Goal: Communication & Community: Answer question/provide support

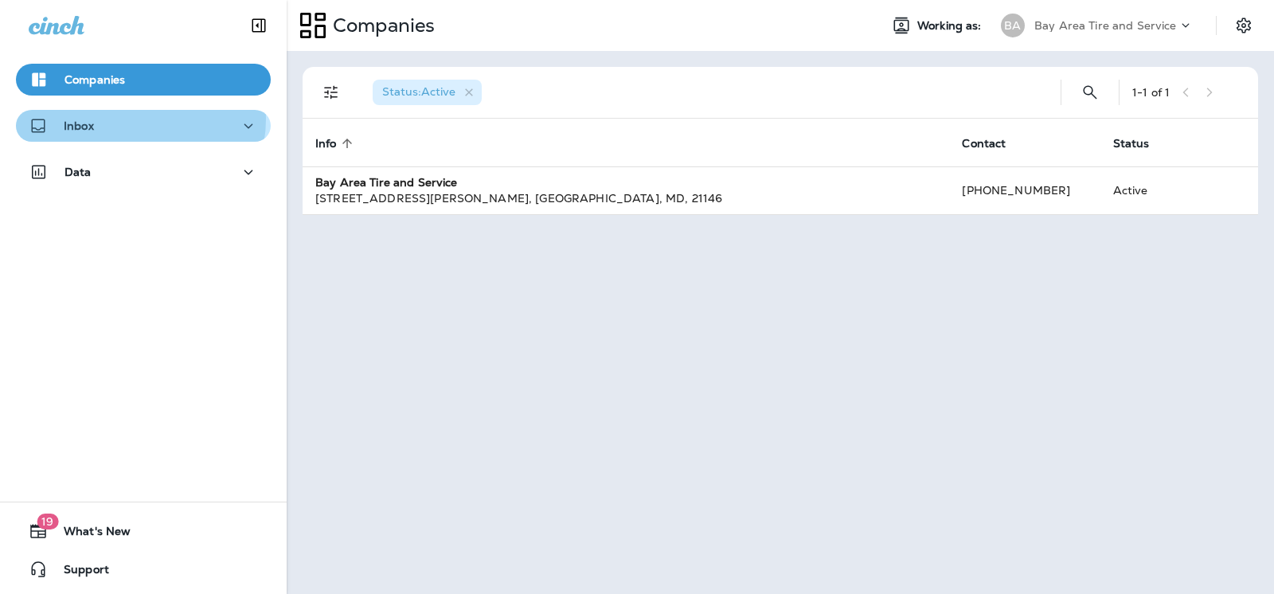
click at [131, 119] on div "Inbox" at bounding box center [143, 126] width 229 height 20
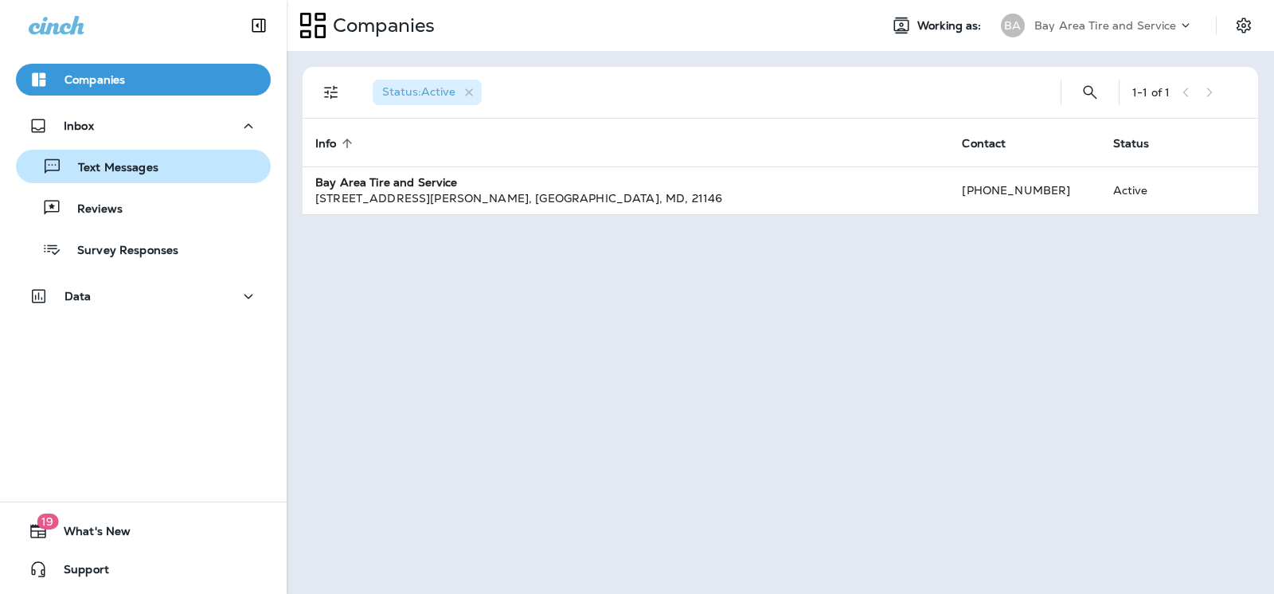
click at [106, 167] on p "Text Messages" at bounding box center [110, 168] width 96 height 15
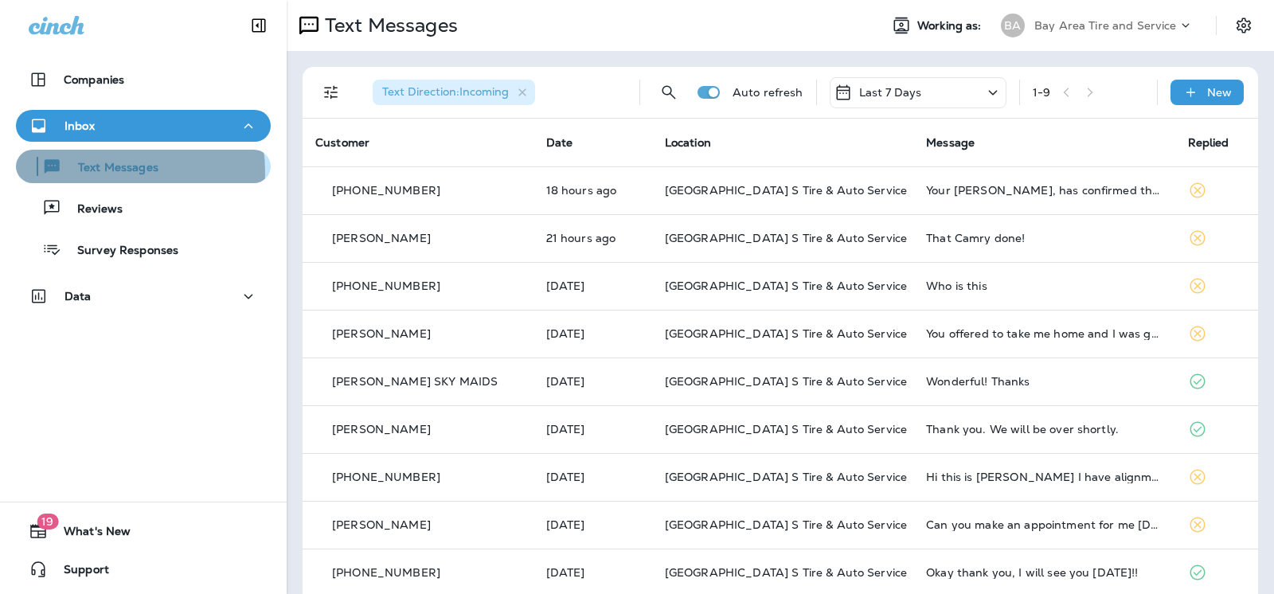
click at [123, 171] on p "Text Messages" at bounding box center [110, 168] width 96 height 15
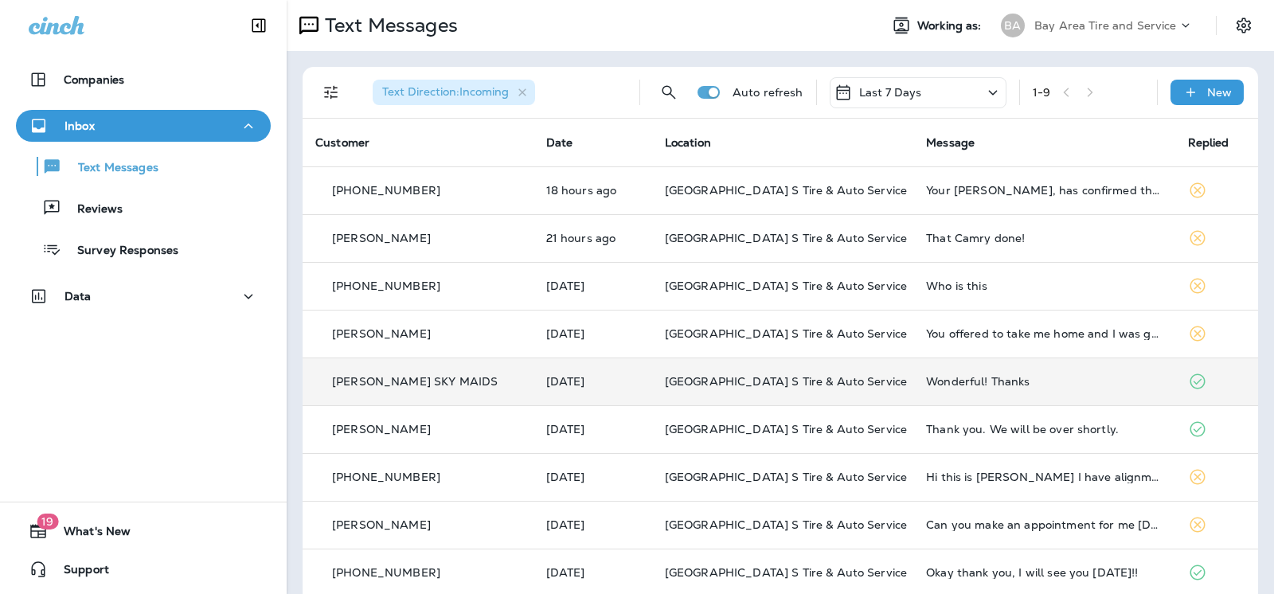
click at [470, 388] on td "[PERSON_NAME] SKY MAIDS" at bounding box center [417, 381] width 231 height 48
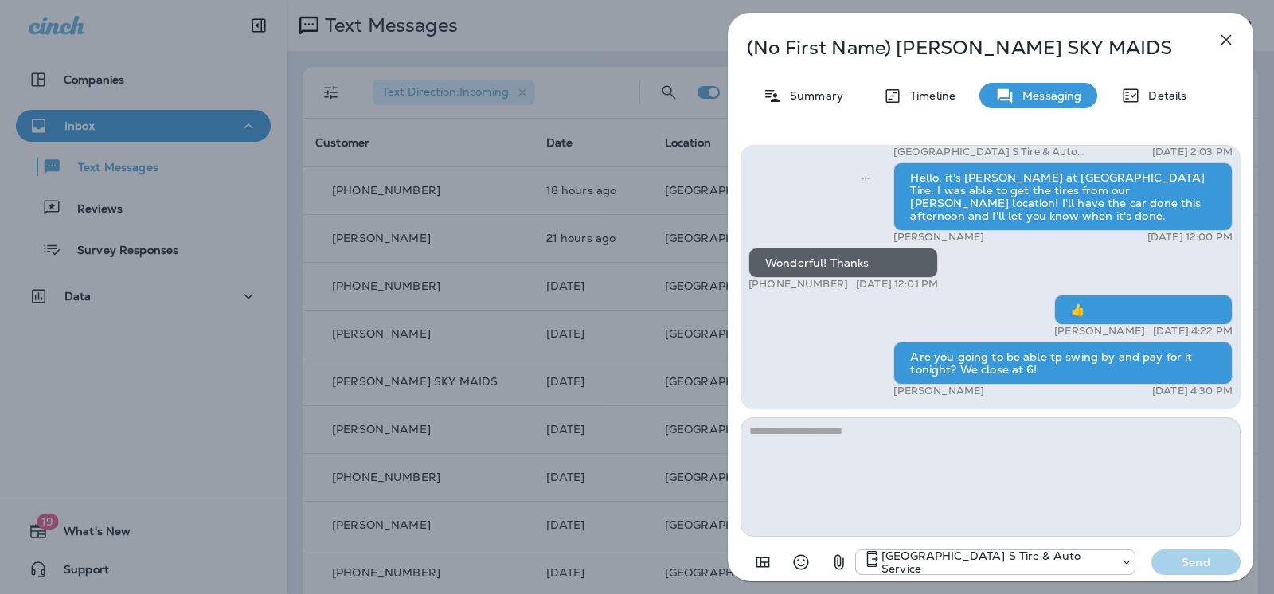
click at [925, 445] on textarea at bounding box center [990, 476] width 500 height 119
type textarea "*"
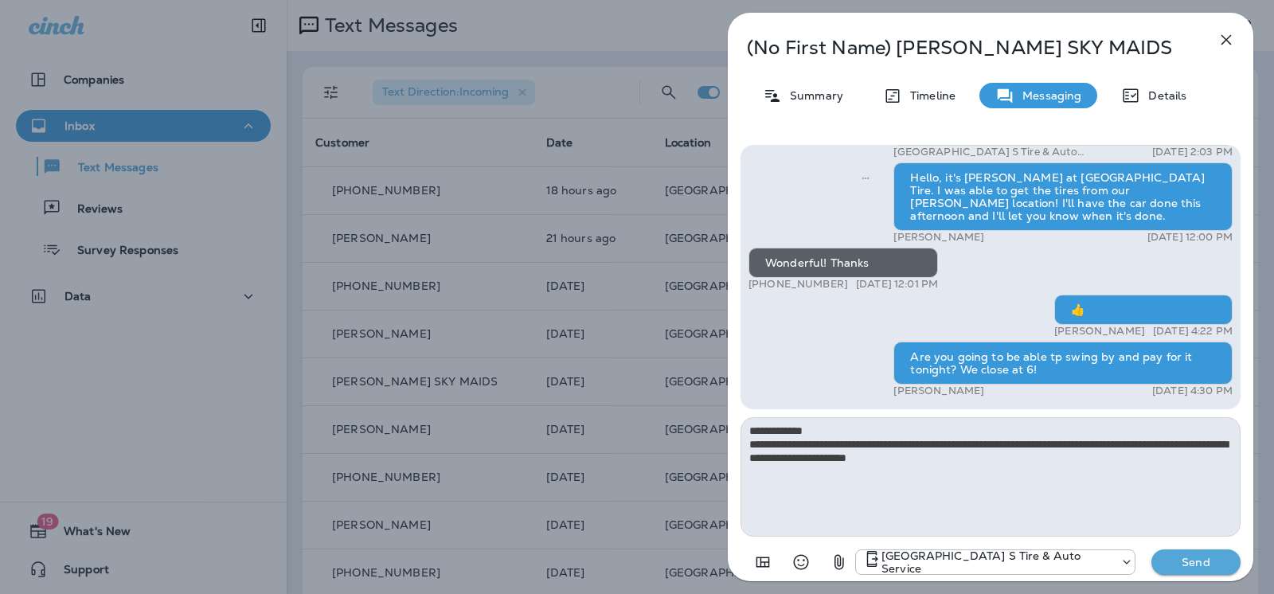
type textarea "**********"
click at [1181, 556] on p "Send" at bounding box center [1195, 562] width 67 height 14
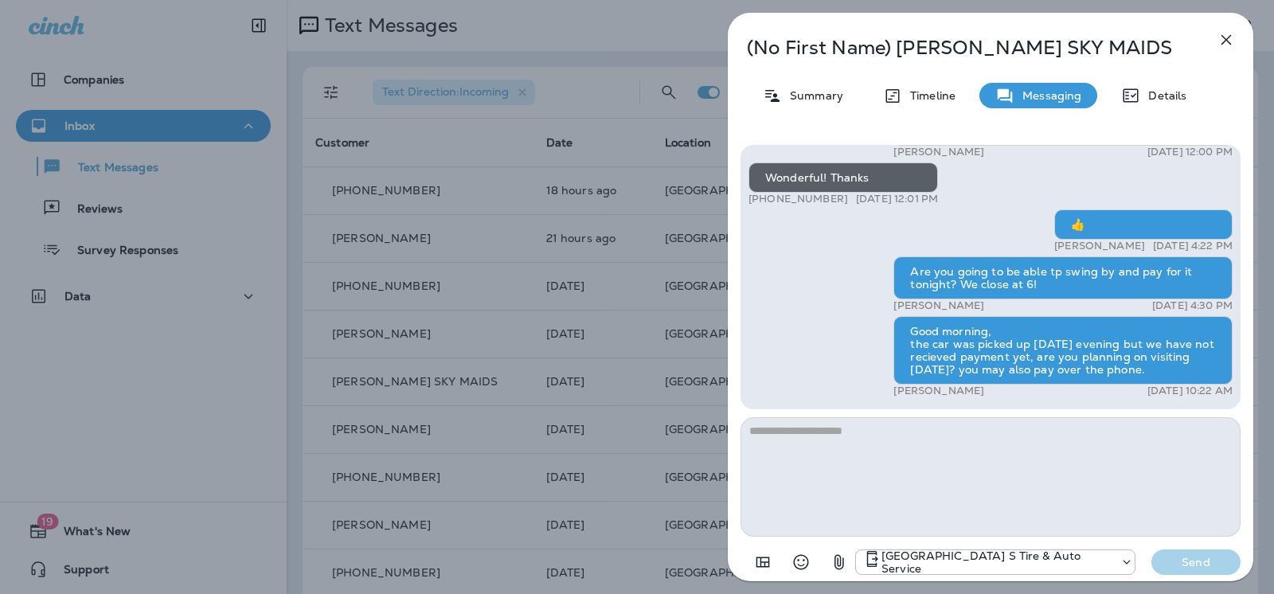
click at [1232, 44] on icon "button" at bounding box center [1225, 39] width 19 height 19
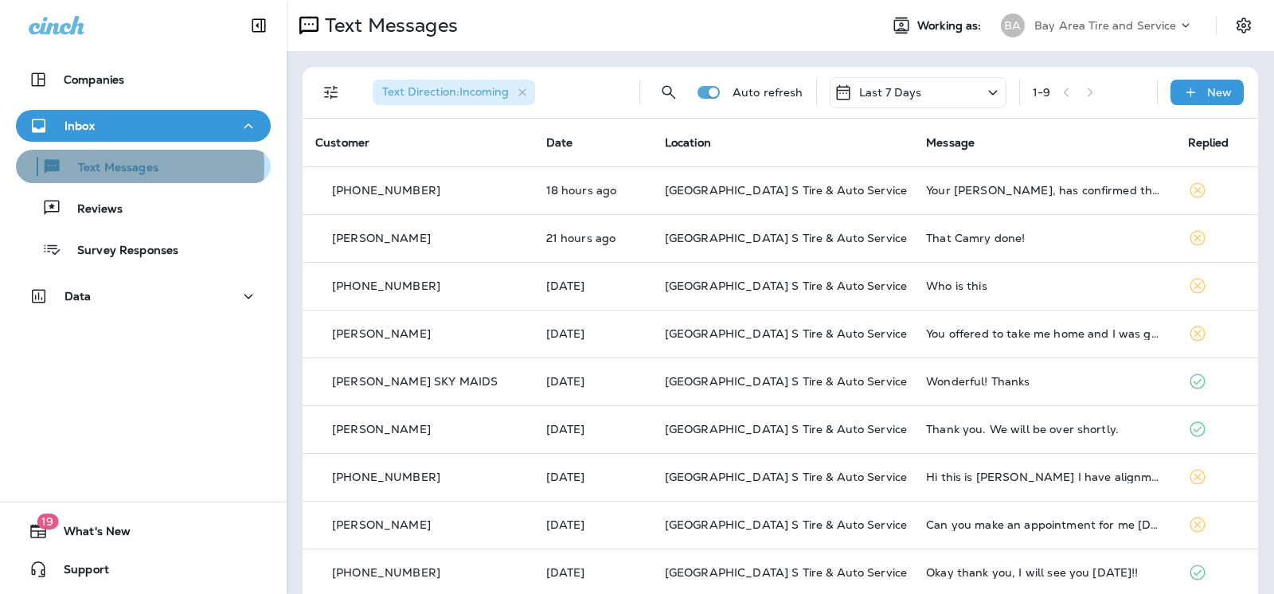
click at [116, 166] on p "Text Messages" at bounding box center [110, 168] width 96 height 15
click at [119, 162] on p "Text Messages" at bounding box center [110, 168] width 96 height 15
click at [127, 171] on p "Text Messages" at bounding box center [110, 168] width 96 height 15
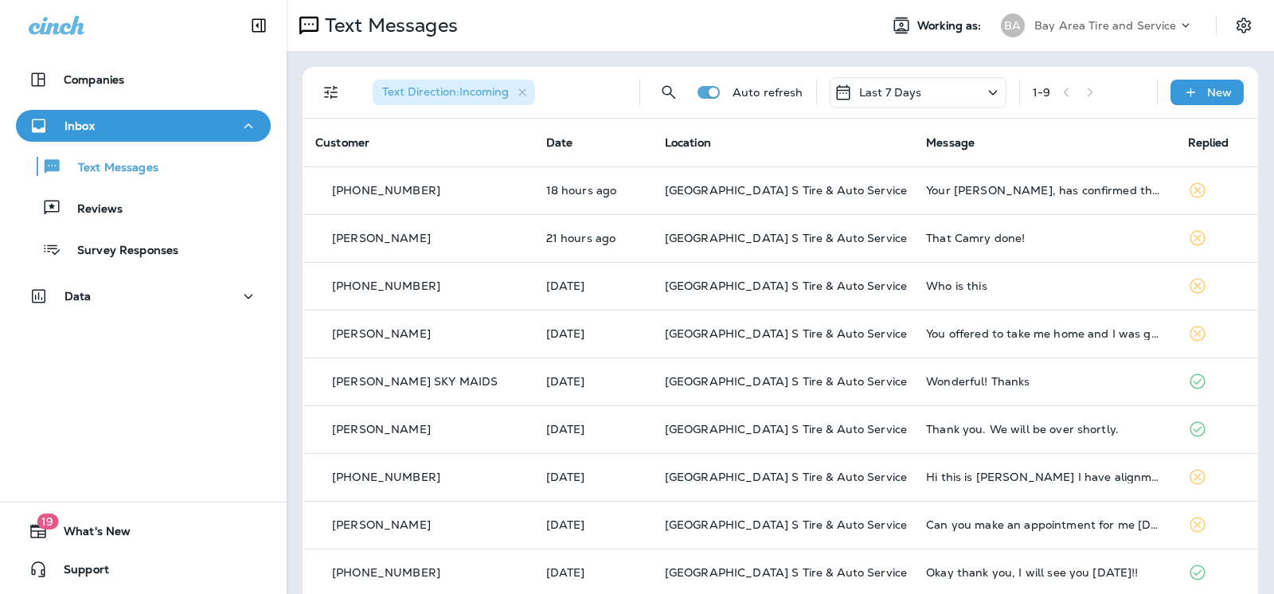
click at [245, 123] on icon "button" at bounding box center [248, 126] width 19 height 20
click at [246, 123] on icon "button" at bounding box center [248, 126] width 19 height 20
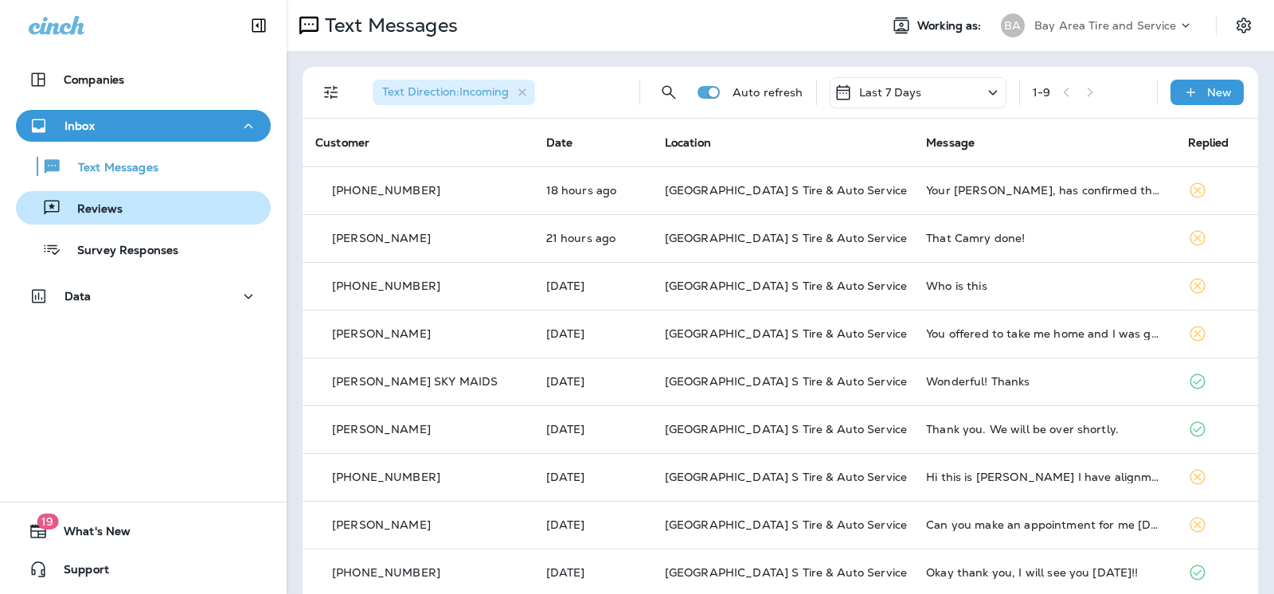
click at [97, 203] on p "Reviews" at bounding box center [91, 209] width 61 height 15
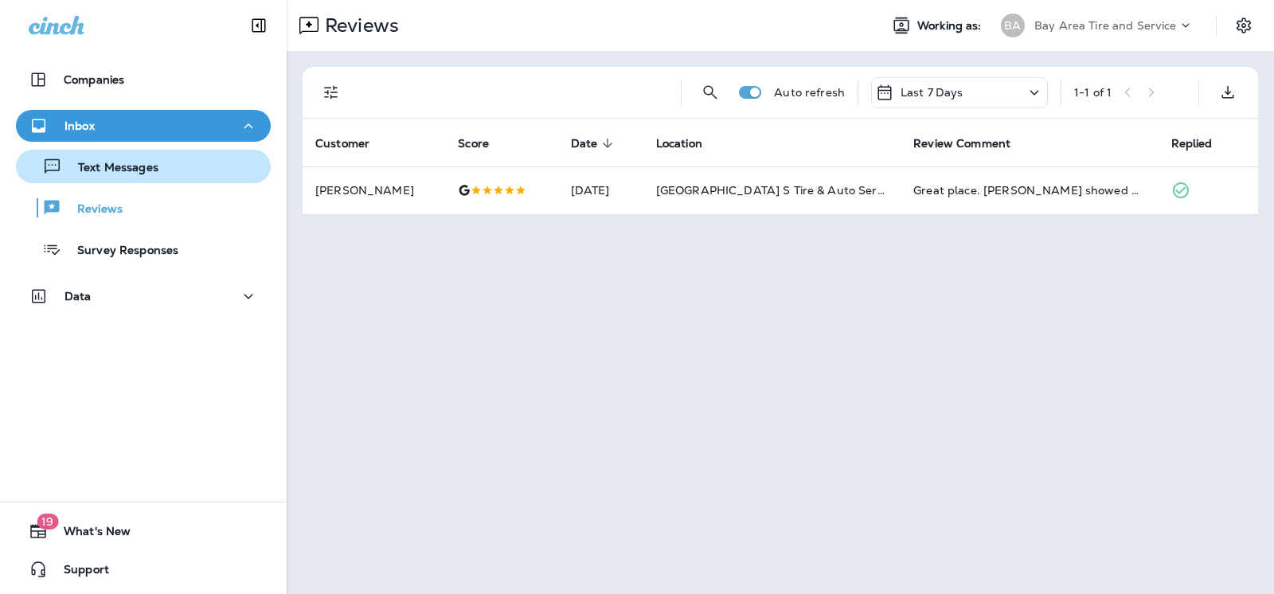
click at [112, 172] on p "Text Messages" at bounding box center [110, 168] width 96 height 15
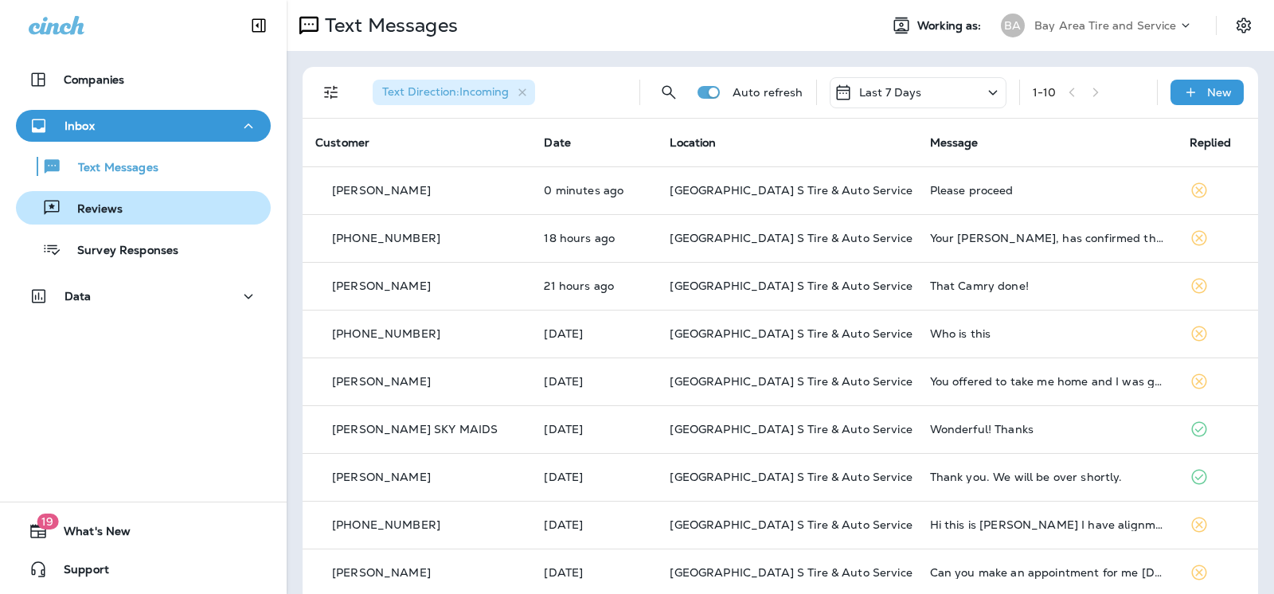
click at [107, 205] on p "Reviews" at bounding box center [91, 209] width 61 height 15
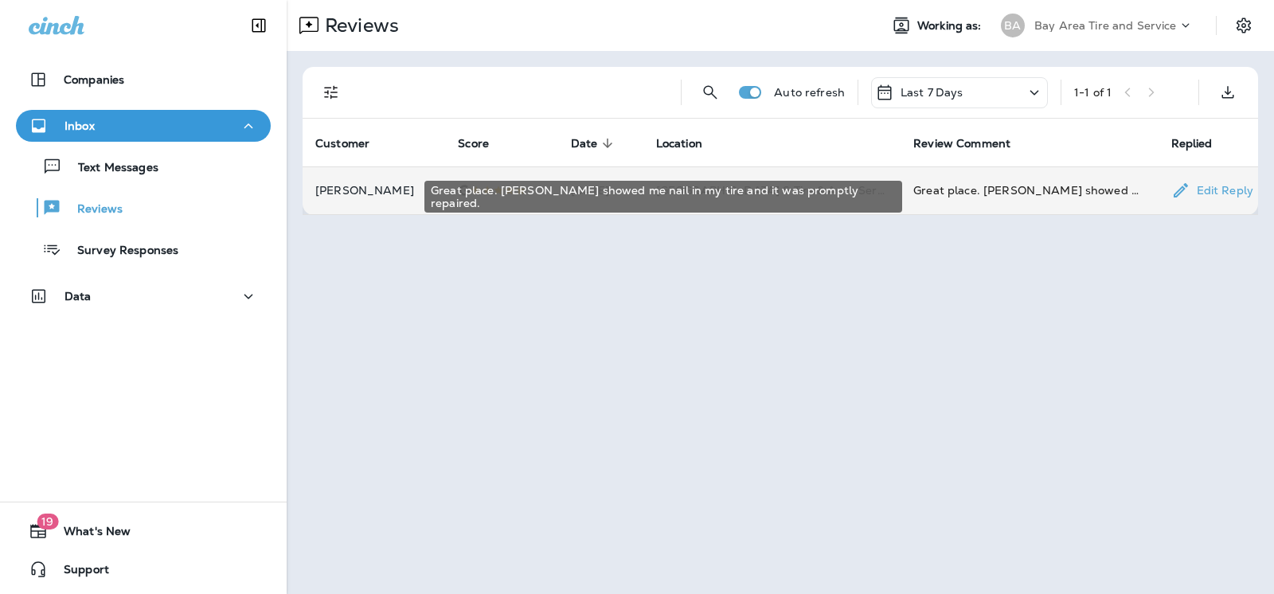
click at [977, 189] on div "Great place. Adam showed me nail in my tire and it was promptly repaired." at bounding box center [1029, 190] width 232 height 16
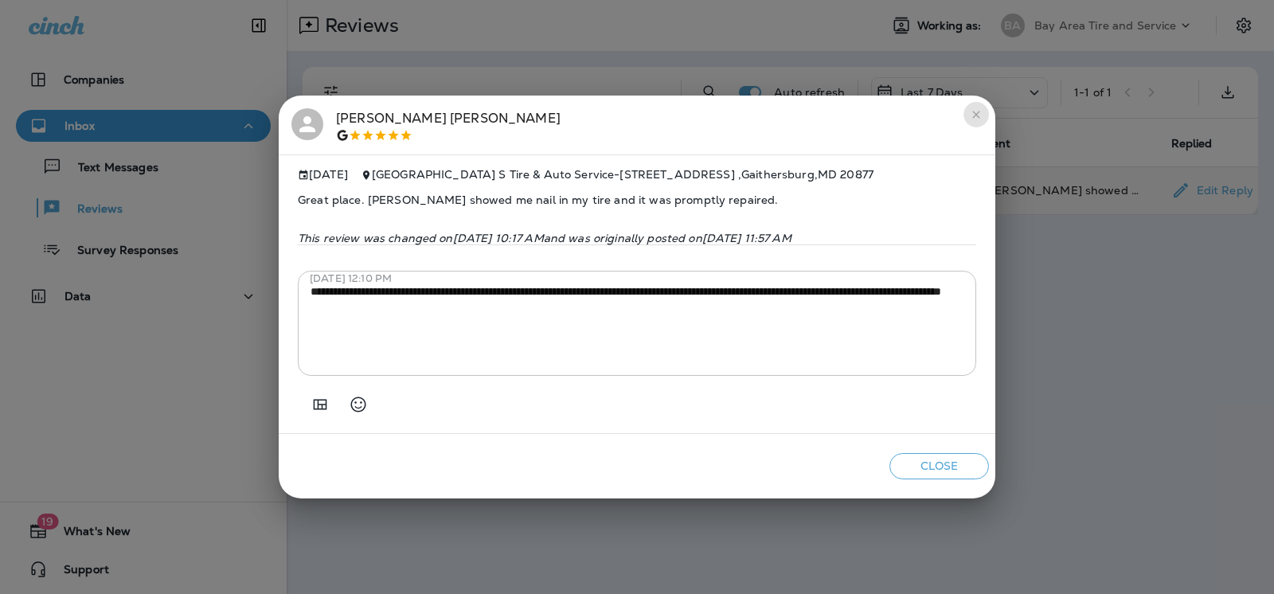
click at [977, 111] on icon "close" at bounding box center [975, 114] width 7 height 7
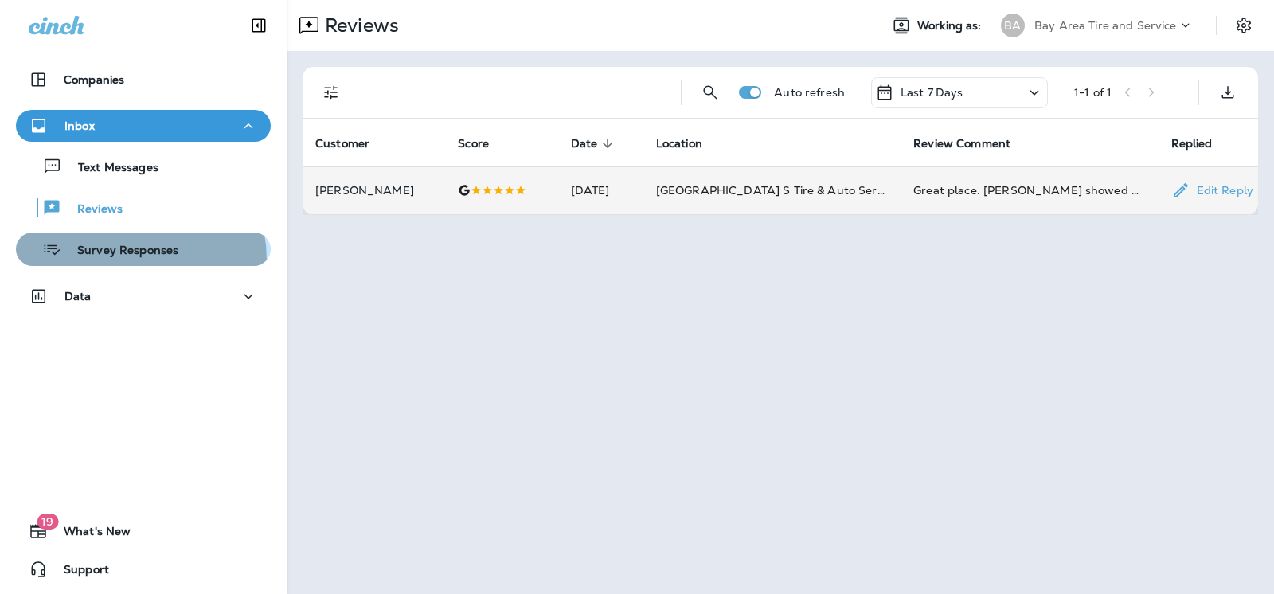
click at [121, 260] on div "Survey Responses" at bounding box center [100, 249] width 156 height 24
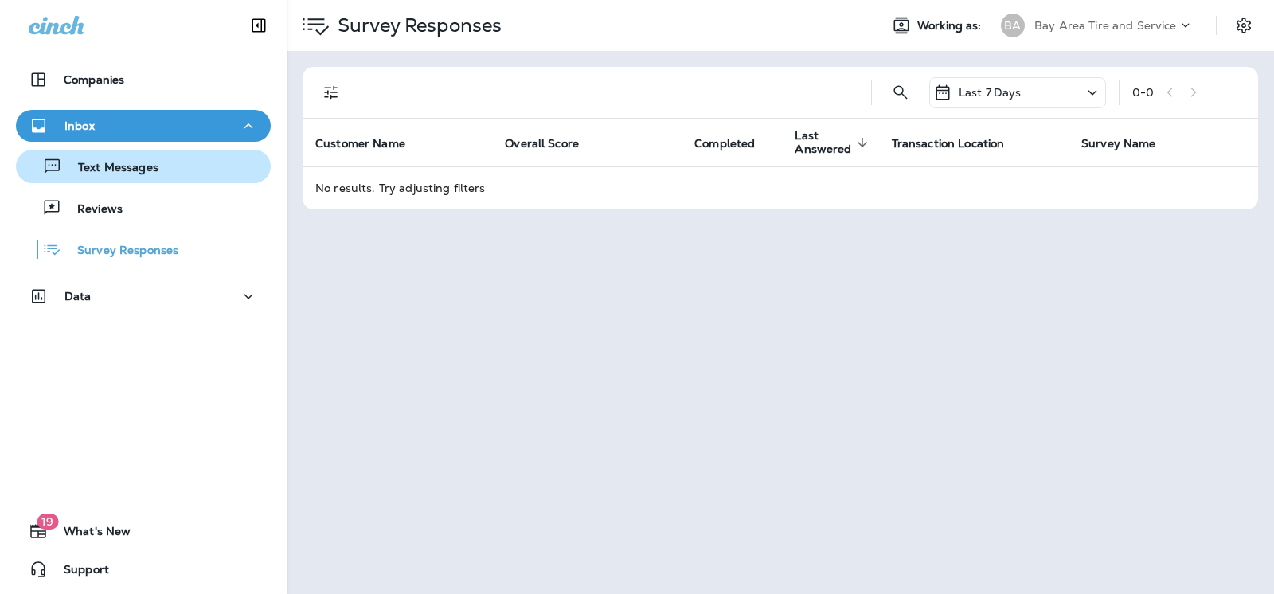
click at [93, 174] on p "Text Messages" at bounding box center [110, 168] width 96 height 15
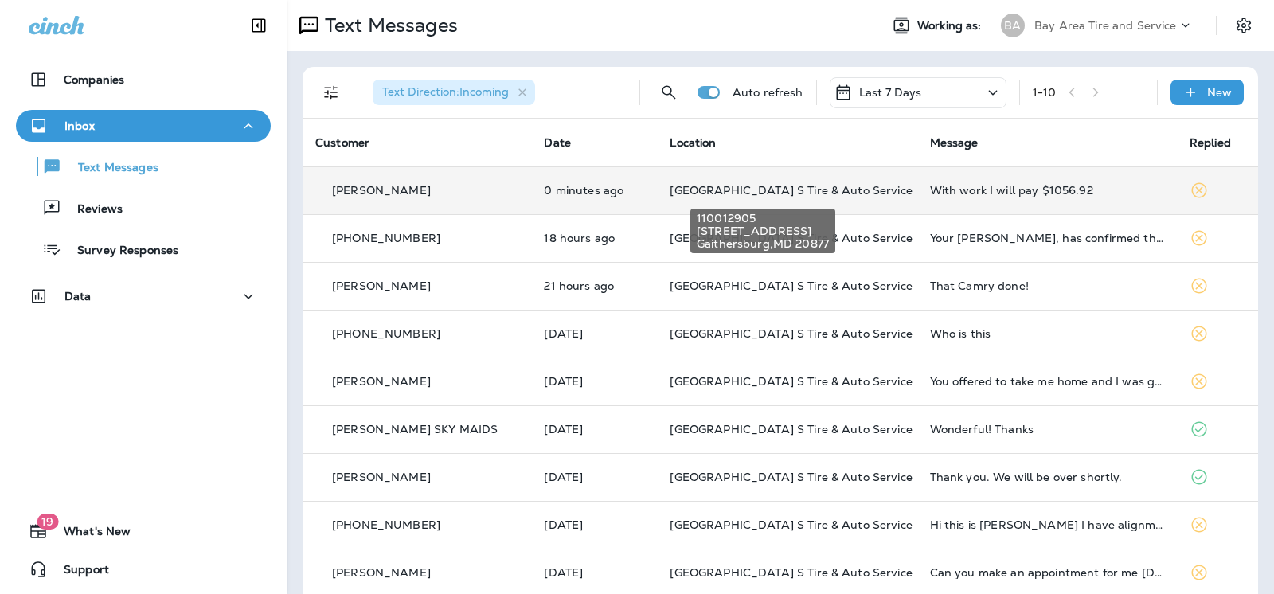
click at [711, 192] on span "[GEOGRAPHIC_DATA] S Tire & Auto Service" at bounding box center [790, 190] width 242 height 14
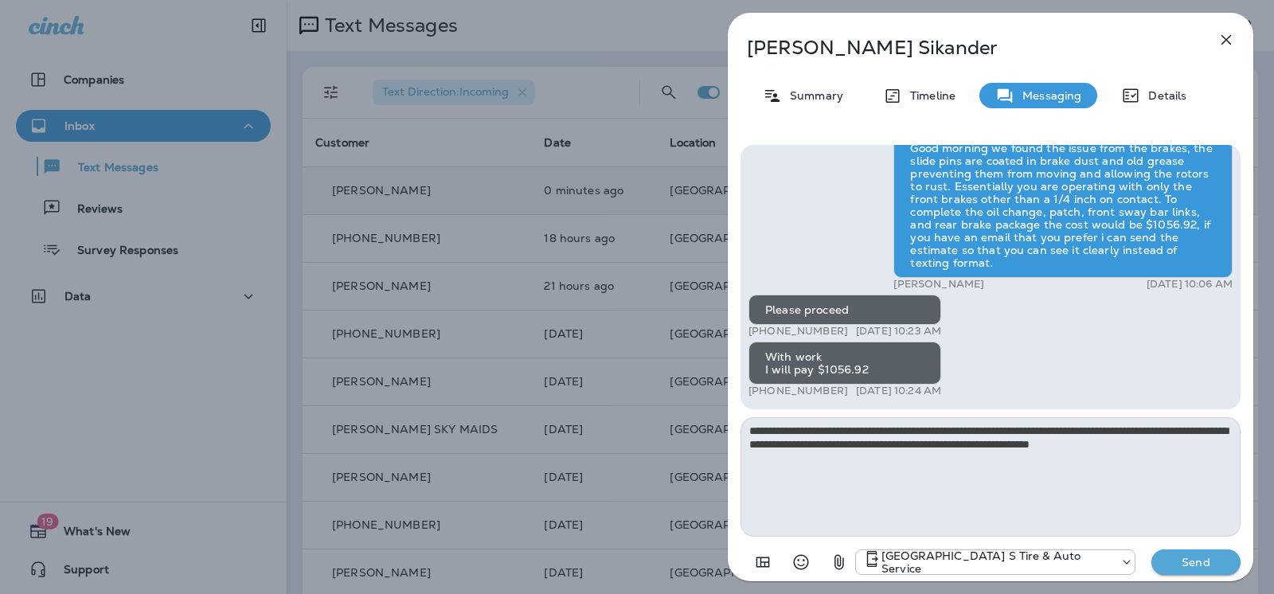
type textarea "**********"
click at [1174, 560] on p "Send" at bounding box center [1195, 562] width 67 height 14
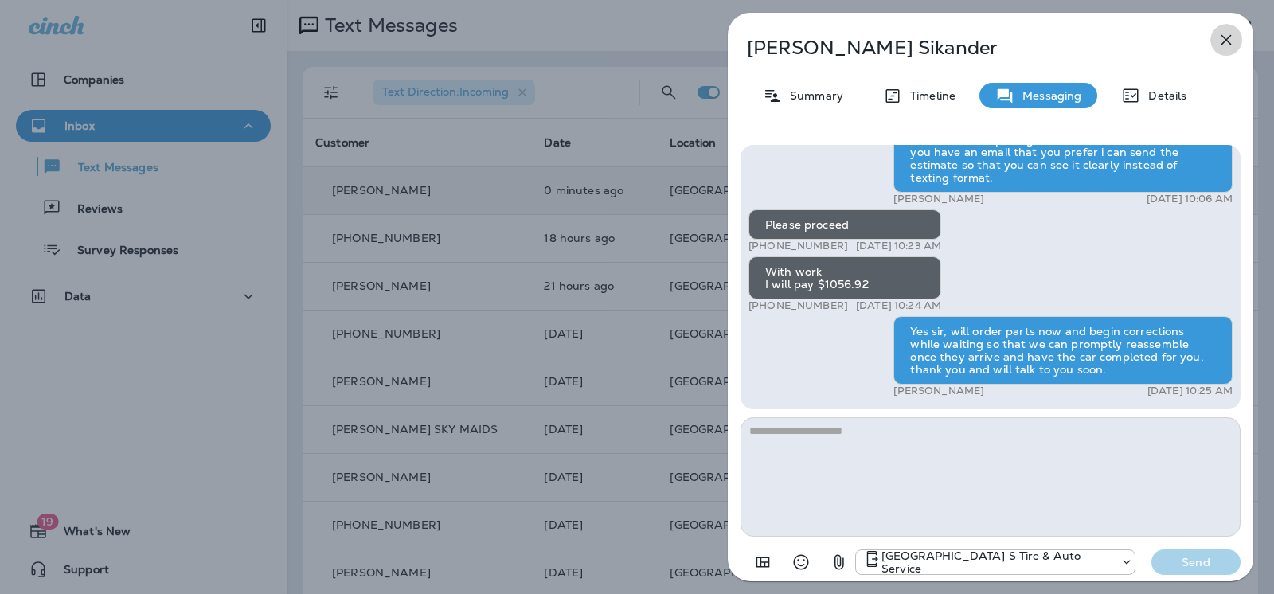
click at [1227, 40] on icon "button" at bounding box center [1225, 39] width 19 height 19
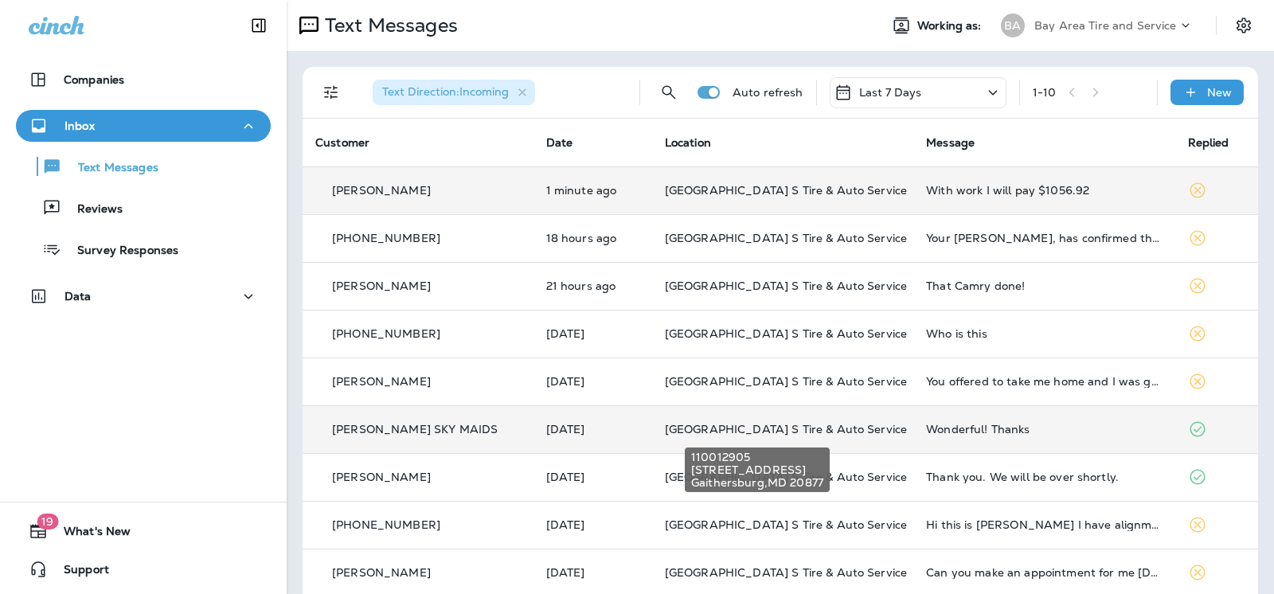
click at [665, 431] on span "[GEOGRAPHIC_DATA] S Tire & Auto Service" at bounding box center [786, 429] width 242 height 14
